Goal: Navigation & Orientation: Find specific page/section

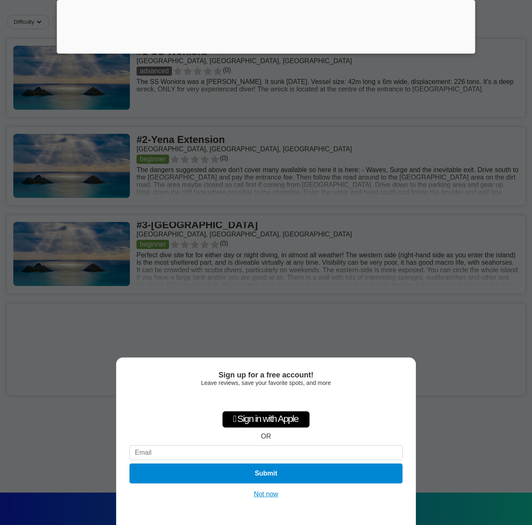
click at [273, 495] on button "Not now" at bounding box center [266, 494] width 30 height 8
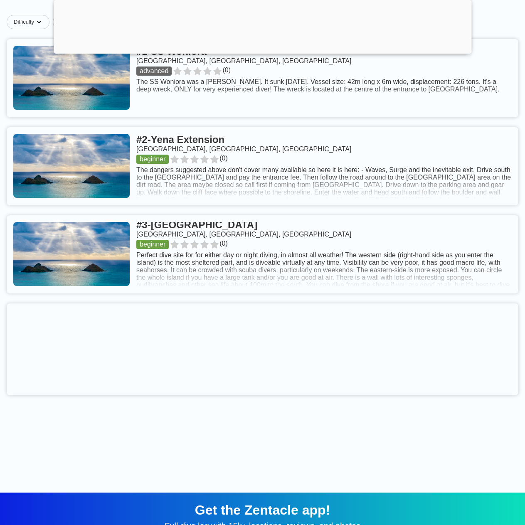
click at [184, 237] on link at bounding box center [263, 254] width 512 height 78
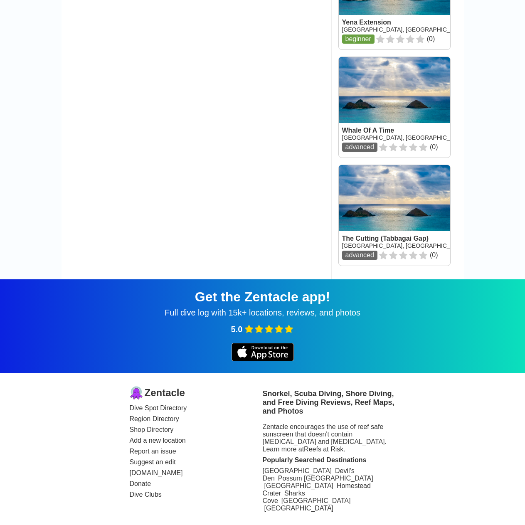
scroll to position [1248, 0]
